Goal: Information Seeking & Learning: Learn about a topic

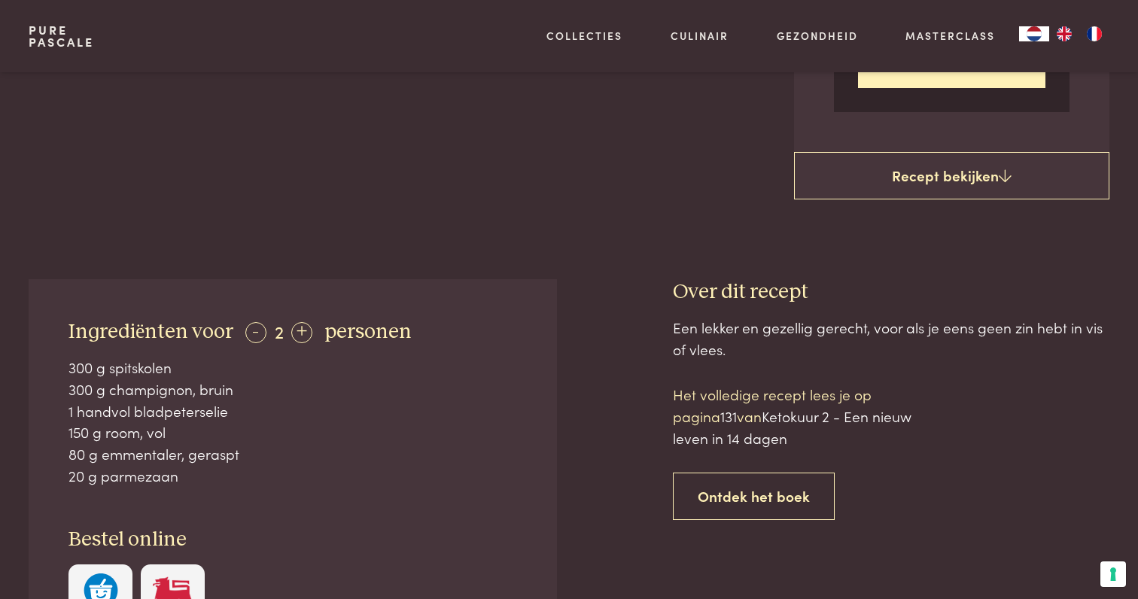
scroll to position [525, 0]
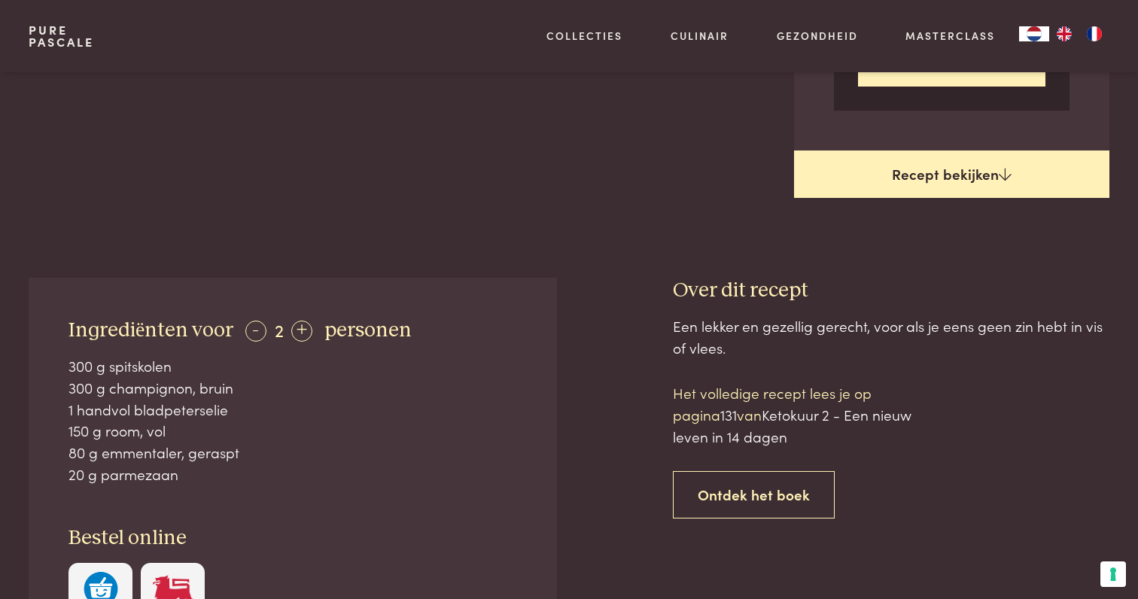
click at [927, 175] on link "Recept bekijken" at bounding box center [951, 175] width 315 height 48
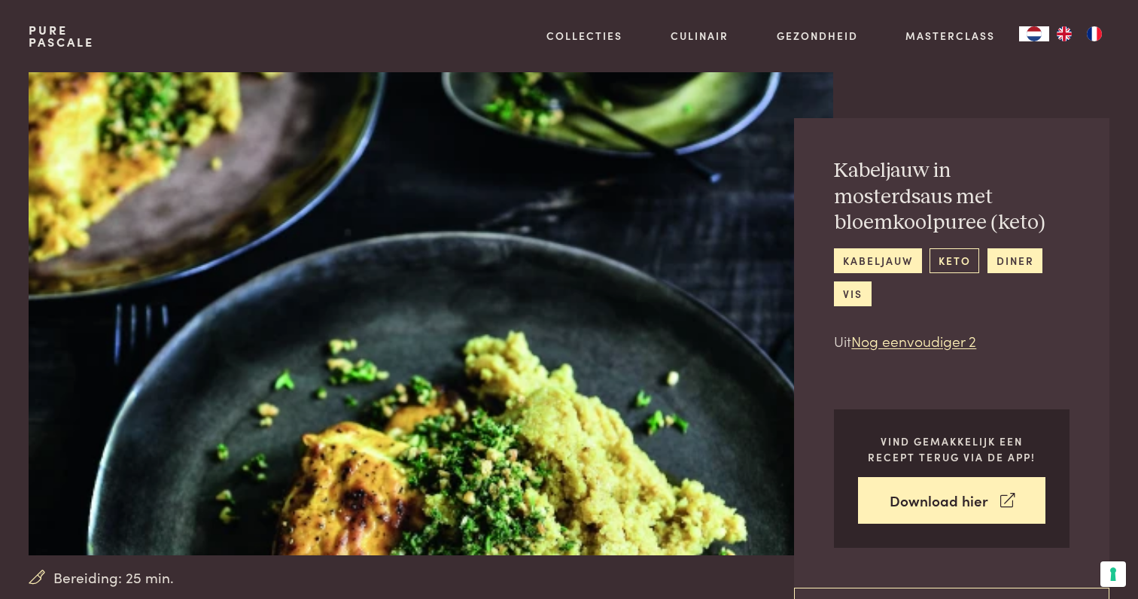
click at [957, 259] on link "keto" at bounding box center [955, 260] width 50 height 25
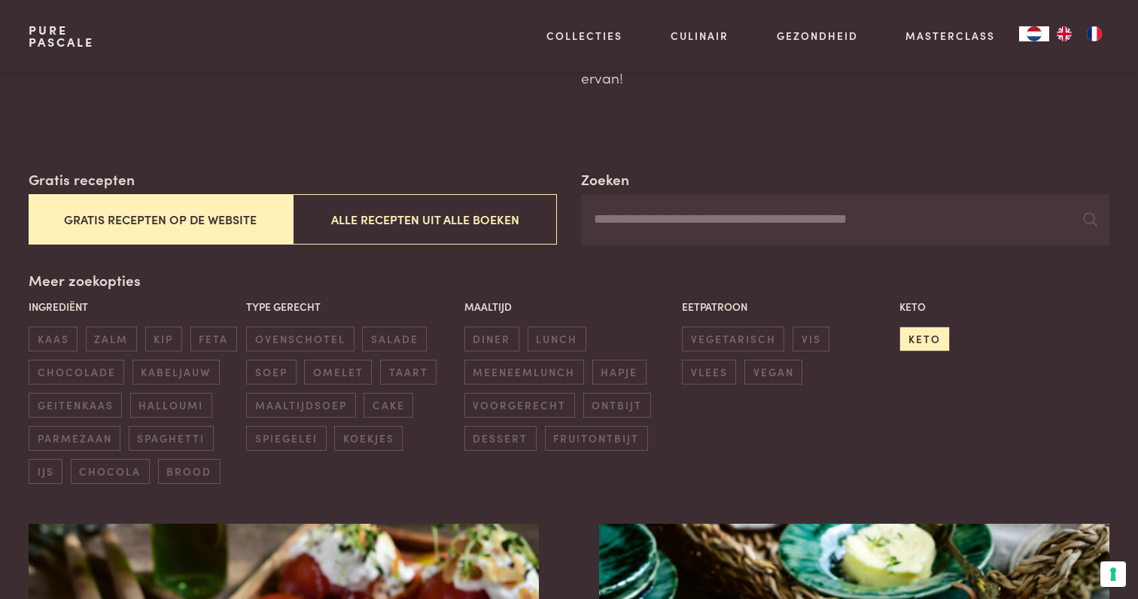
scroll to position [181, 0]
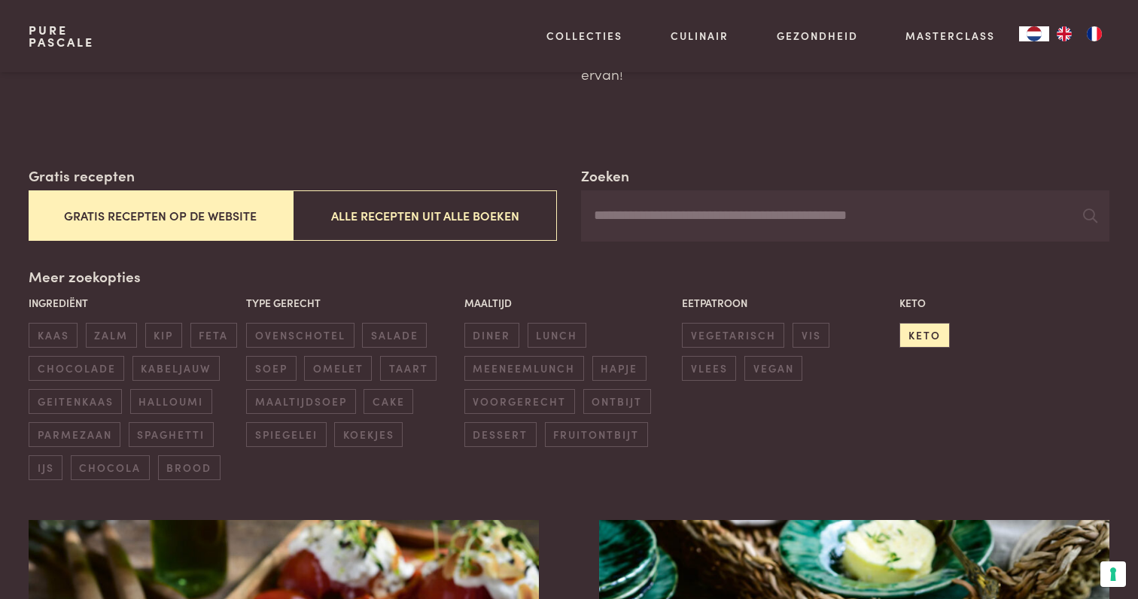
click at [190, 213] on button "Gratis recepten op de website" at bounding box center [161, 215] width 264 height 50
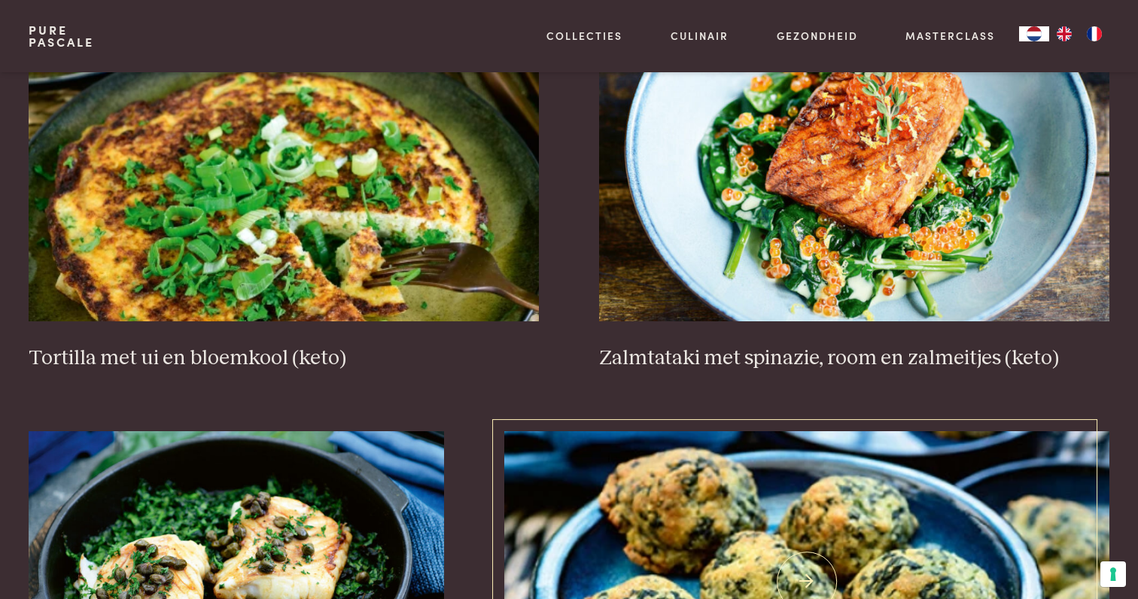
scroll to position [1910, 0]
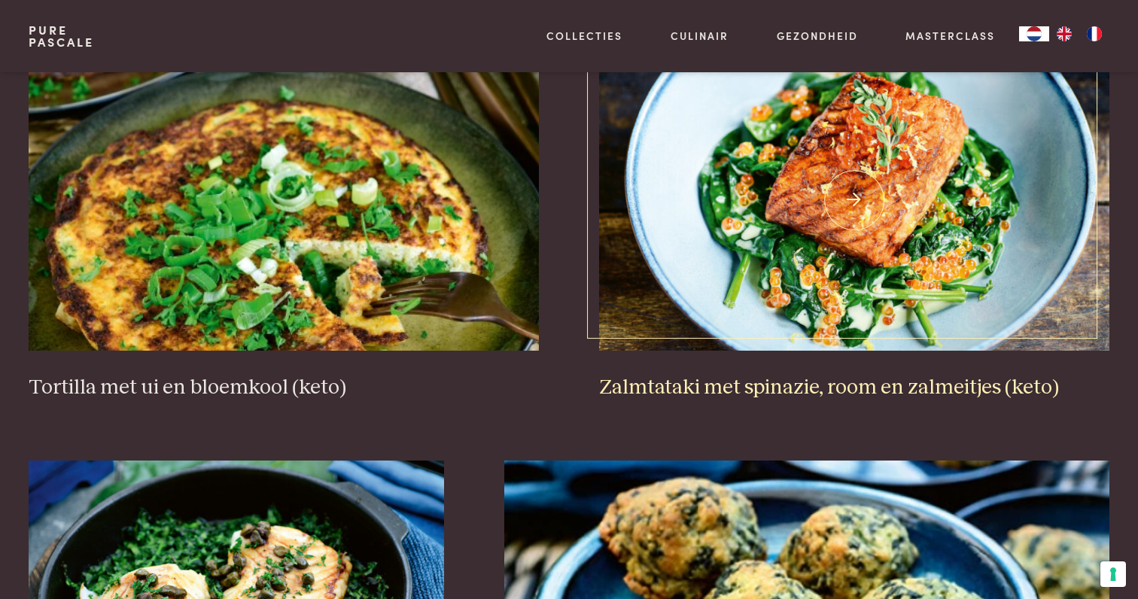
click at [852, 188] on img at bounding box center [854, 200] width 510 height 301
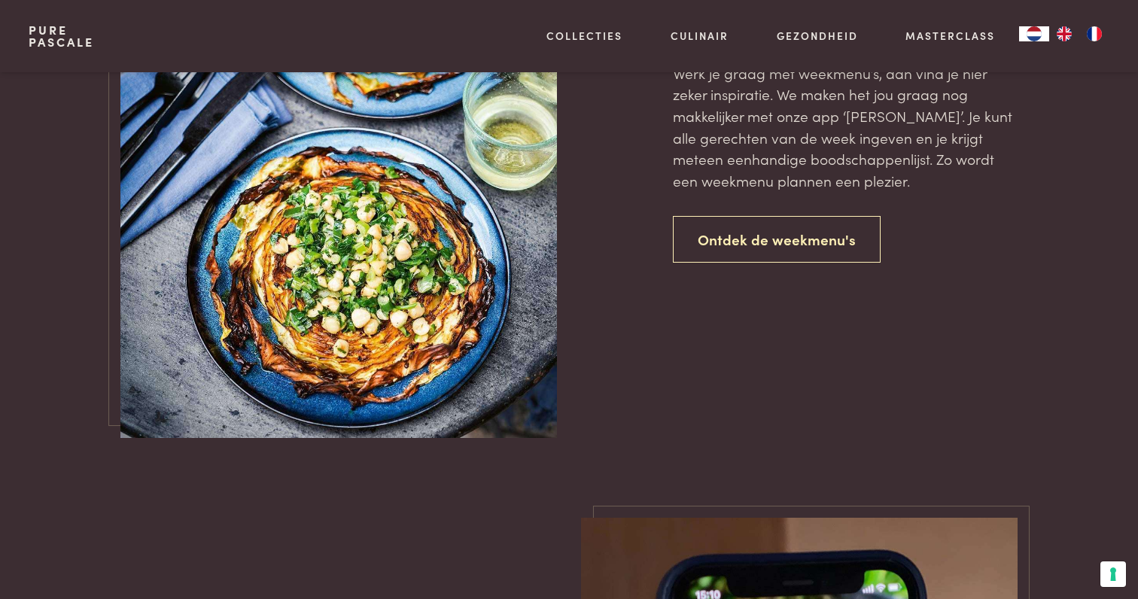
scroll to position [3594, 0]
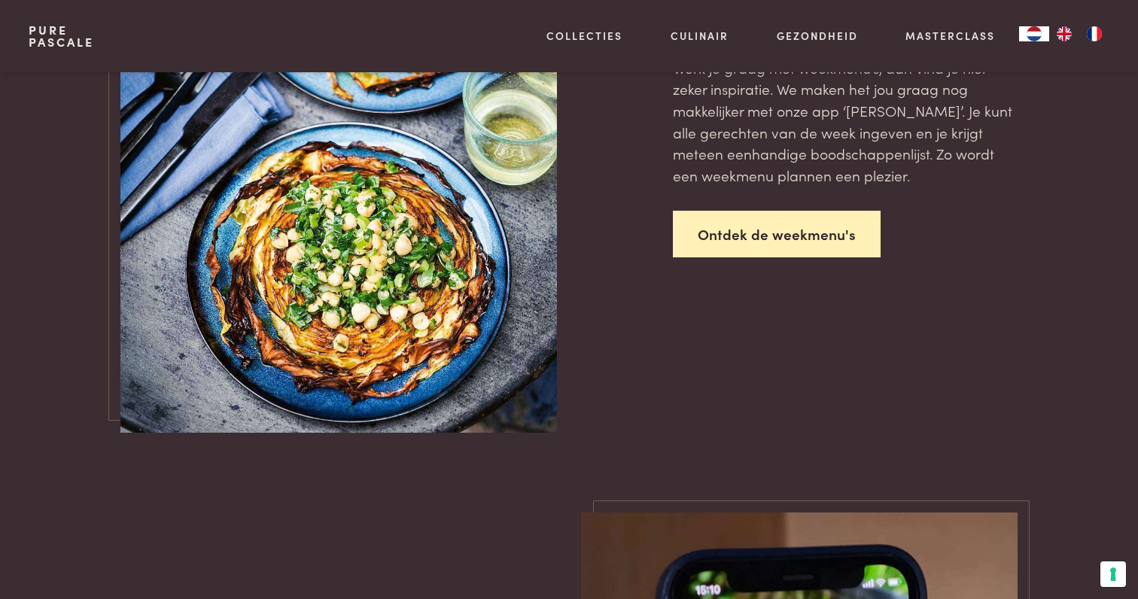
click at [770, 239] on link "Ontdek de weekmenu's" at bounding box center [777, 234] width 208 height 47
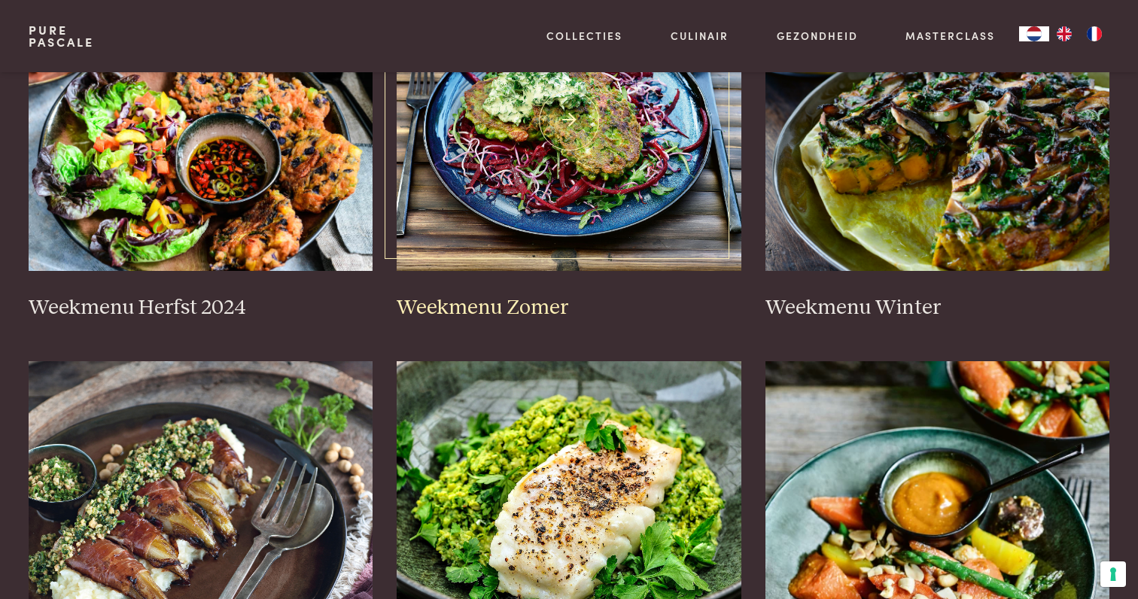
scroll to position [425, 0]
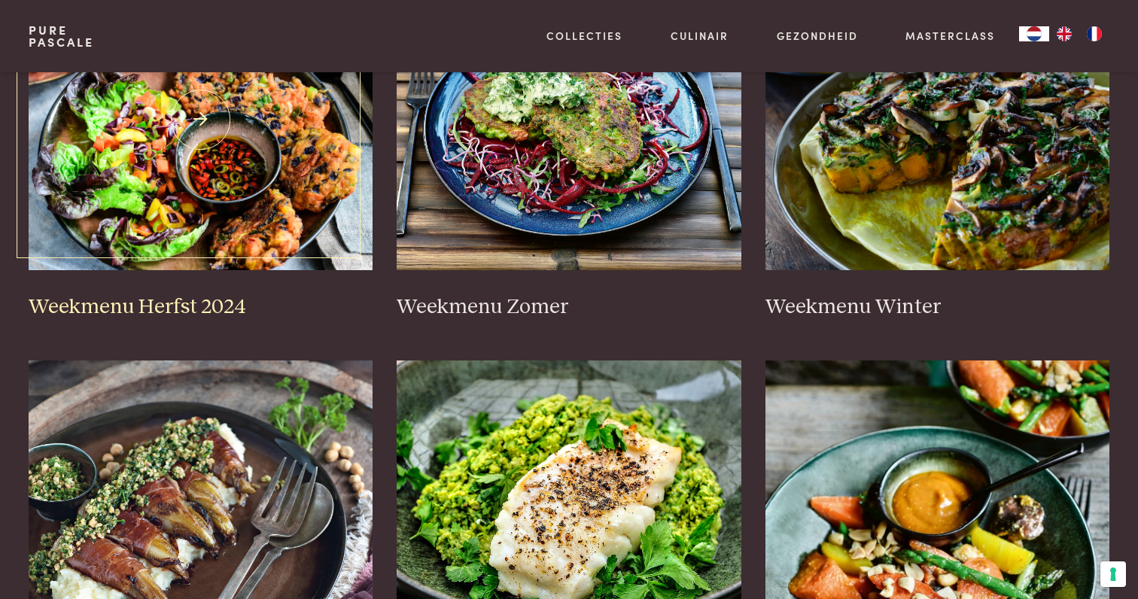
click at [254, 231] on img at bounding box center [201, 119] width 345 height 301
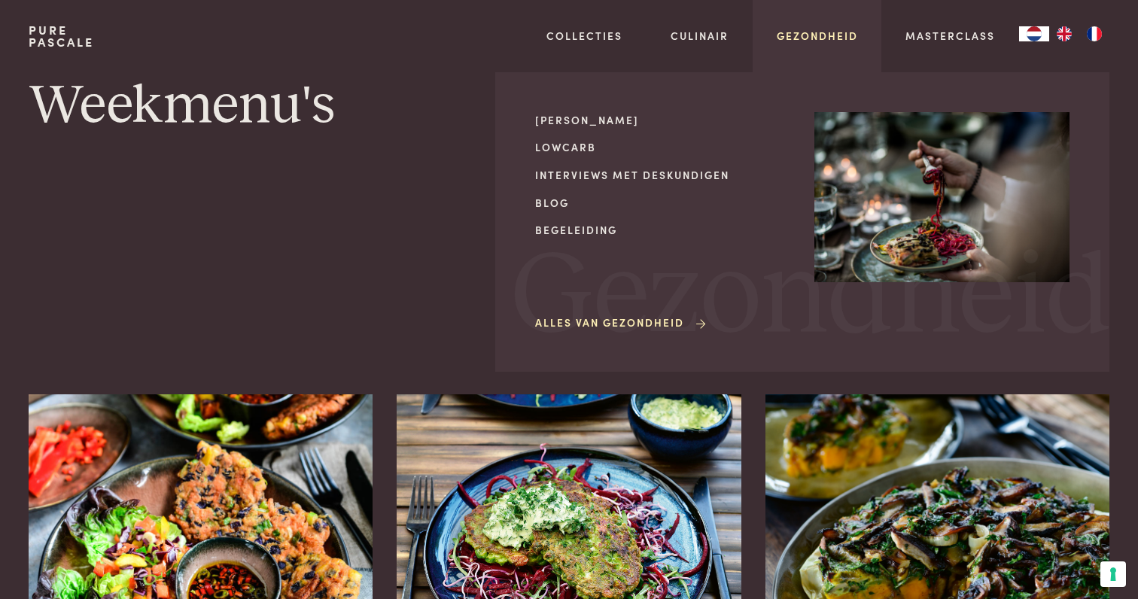
scroll to position [0, 0]
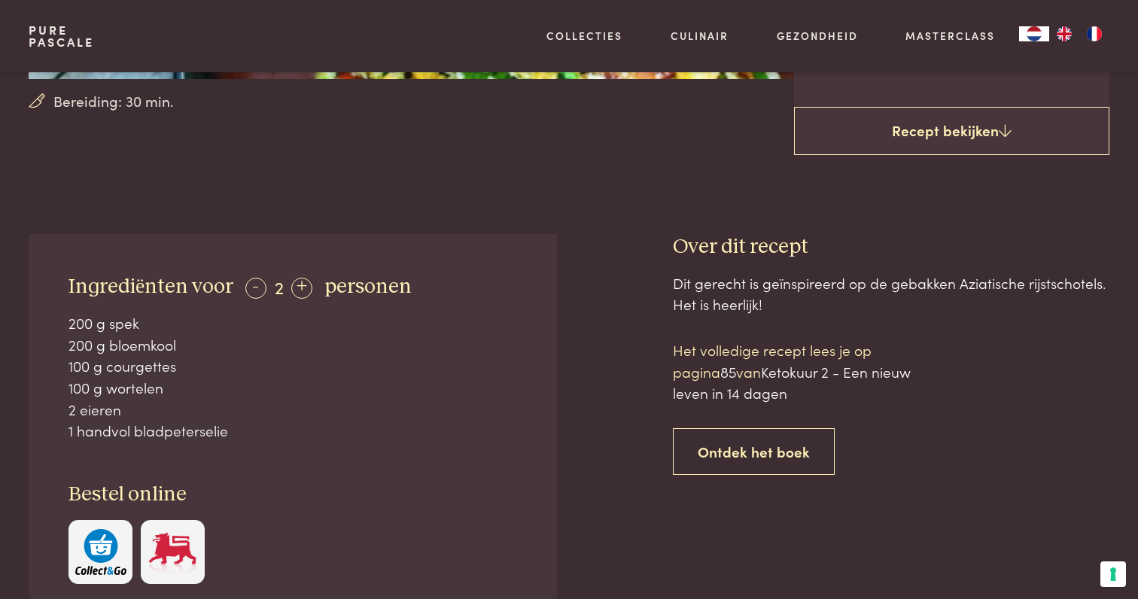
scroll to position [477, 0]
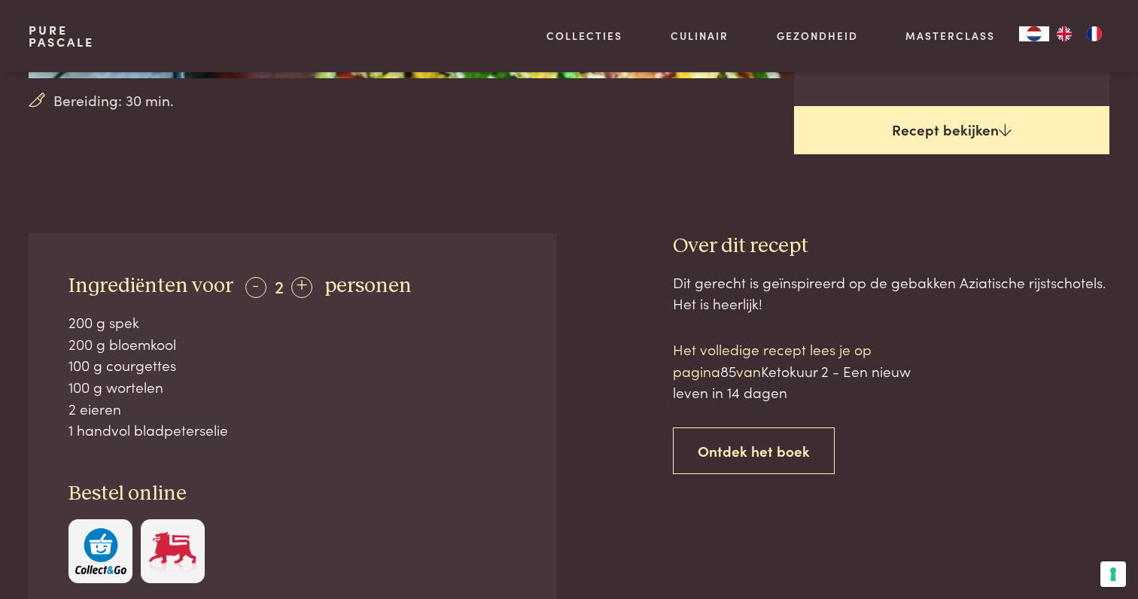
click at [947, 132] on link "Recept bekijken" at bounding box center [951, 130] width 315 height 48
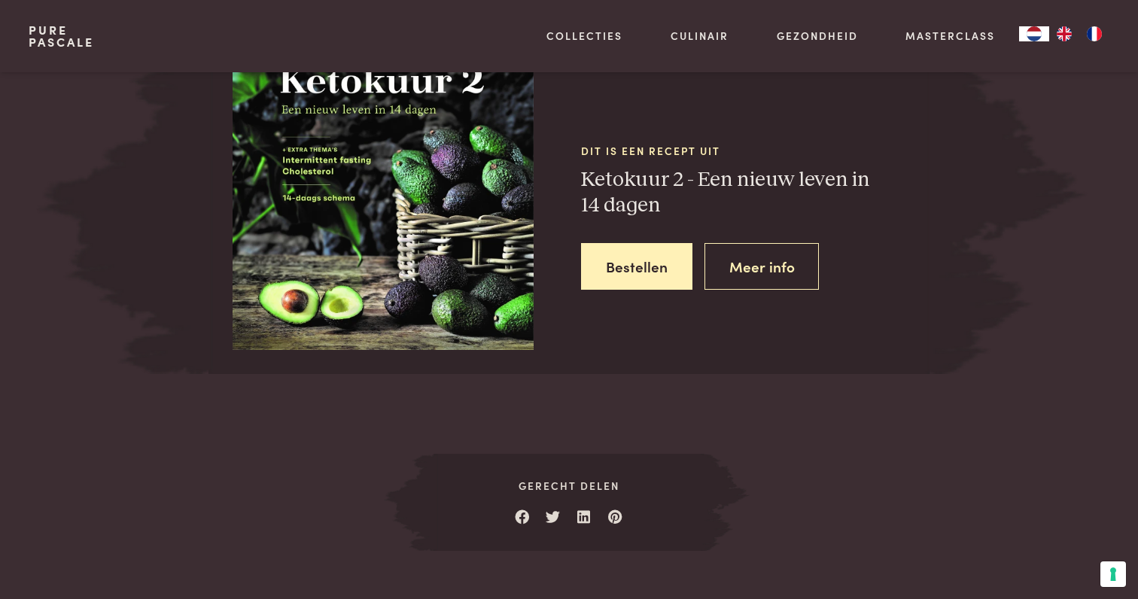
scroll to position [1465, 0]
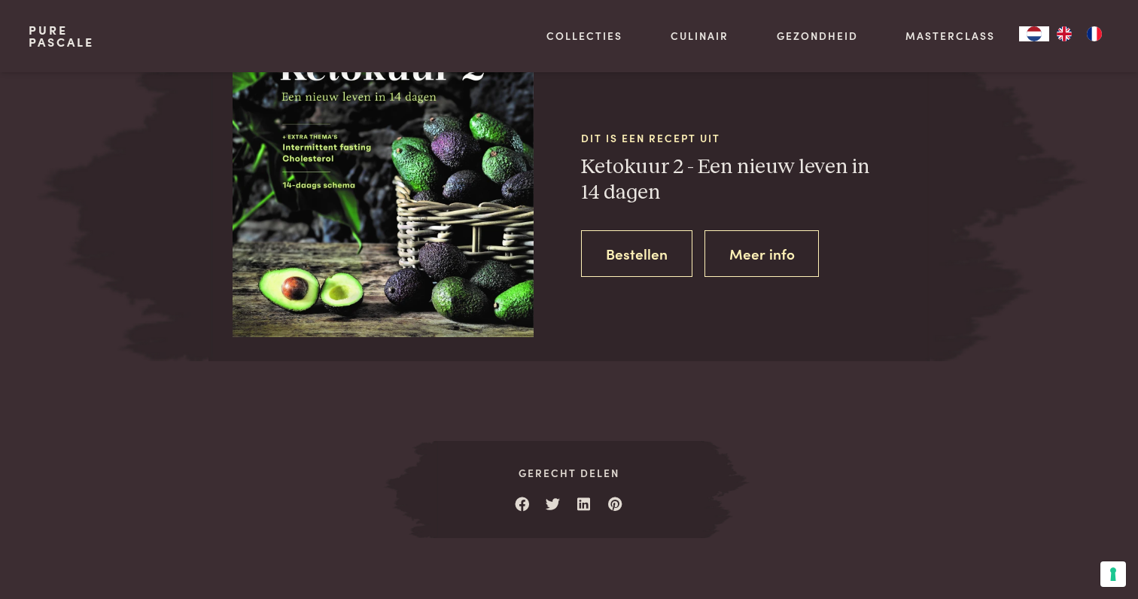
click at [628, 246] on link "Bestellen" at bounding box center [636, 253] width 111 height 47
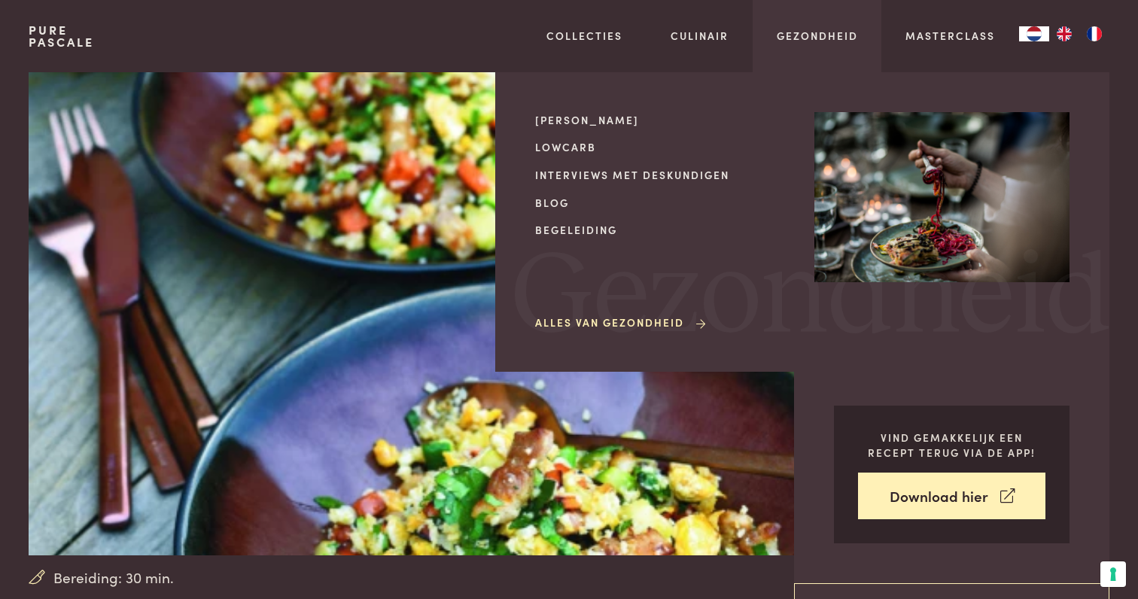
scroll to position [0, 0]
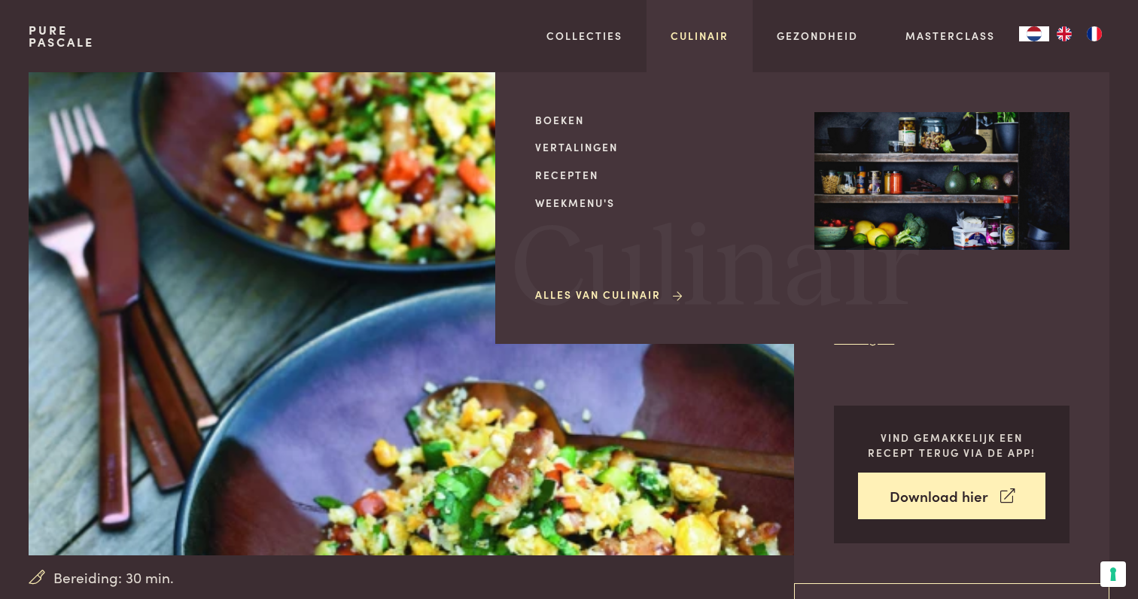
click at [703, 35] on link "Culinair" at bounding box center [700, 36] width 58 height 16
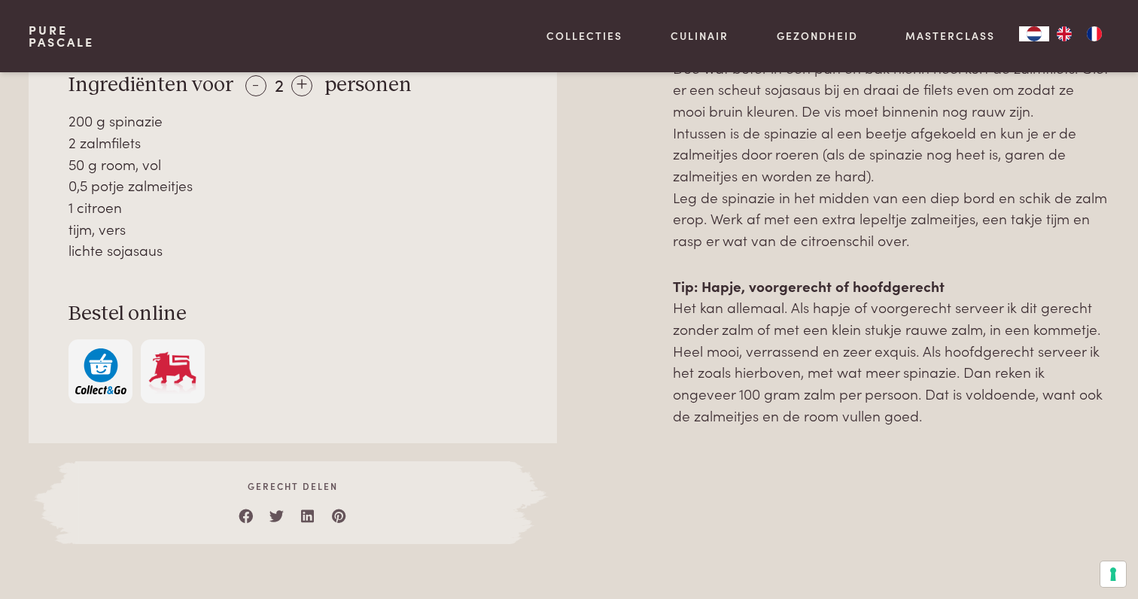
scroll to position [818, 0]
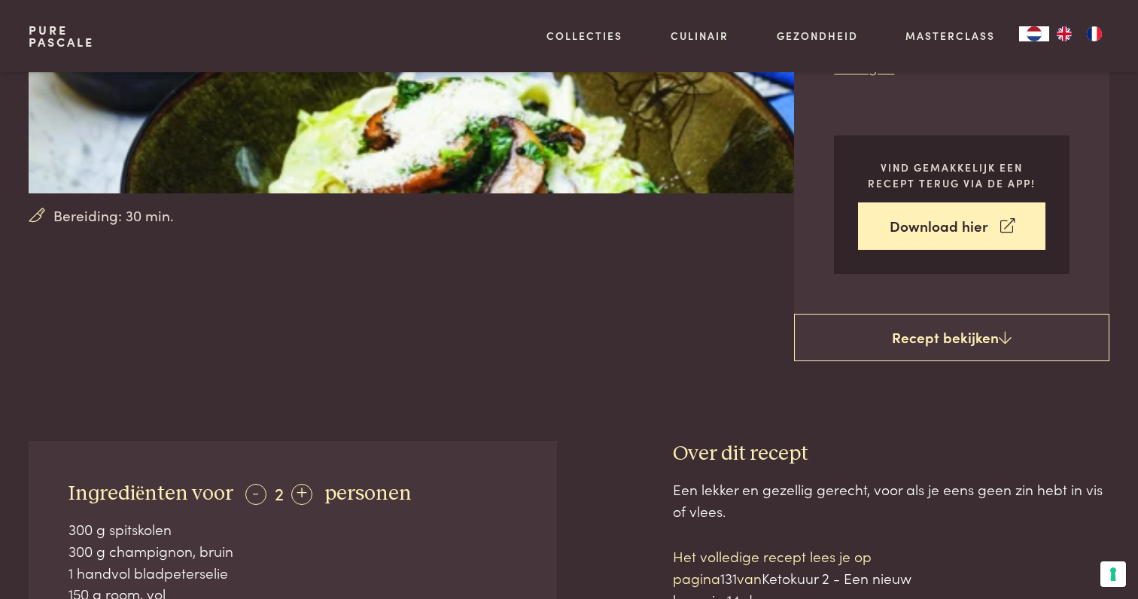
scroll to position [396, 0]
